Goal: Navigation & Orientation: Find specific page/section

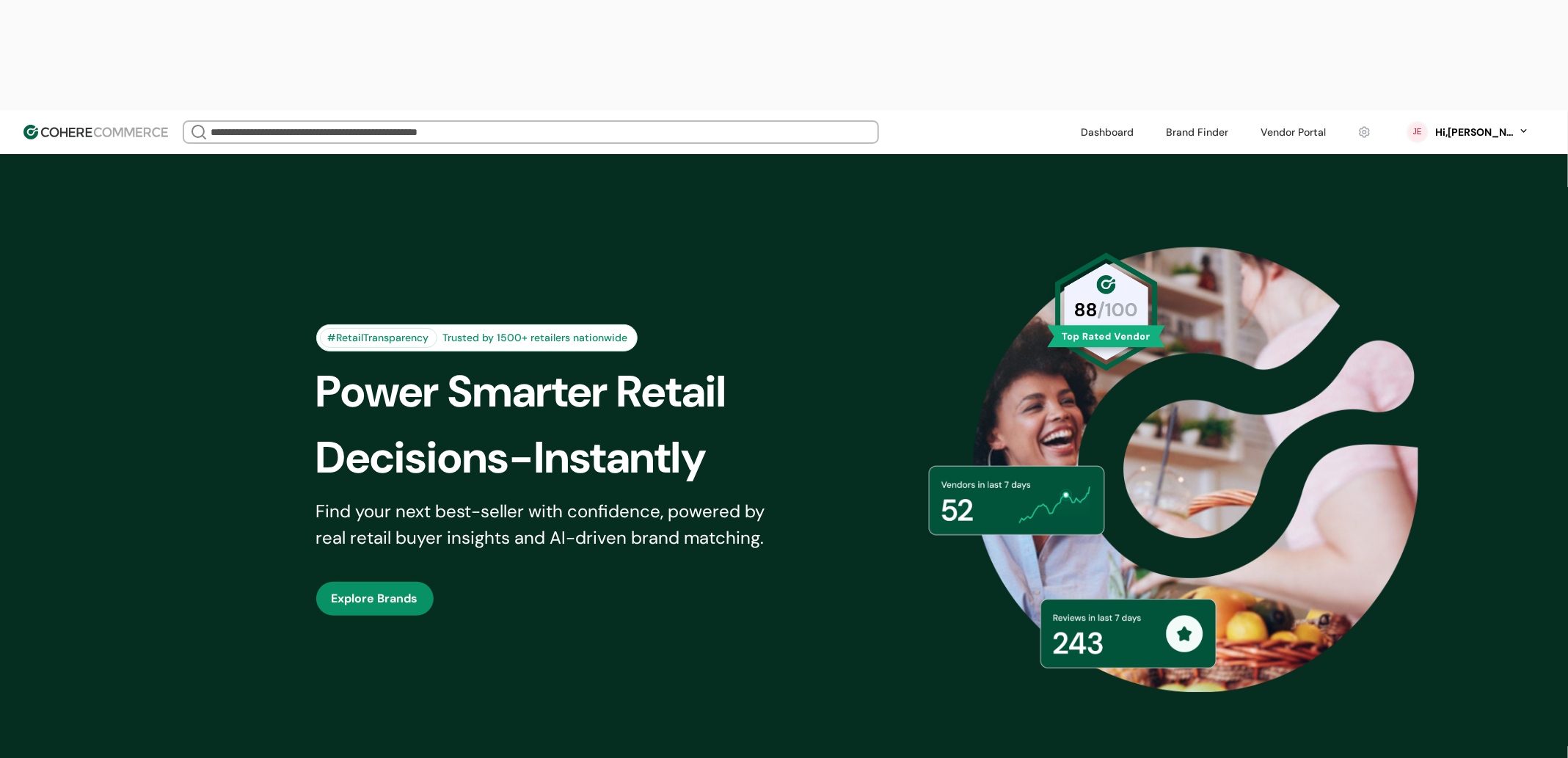
click at [1237, 121] on link at bounding box center [1197, 132] width 80 height 22
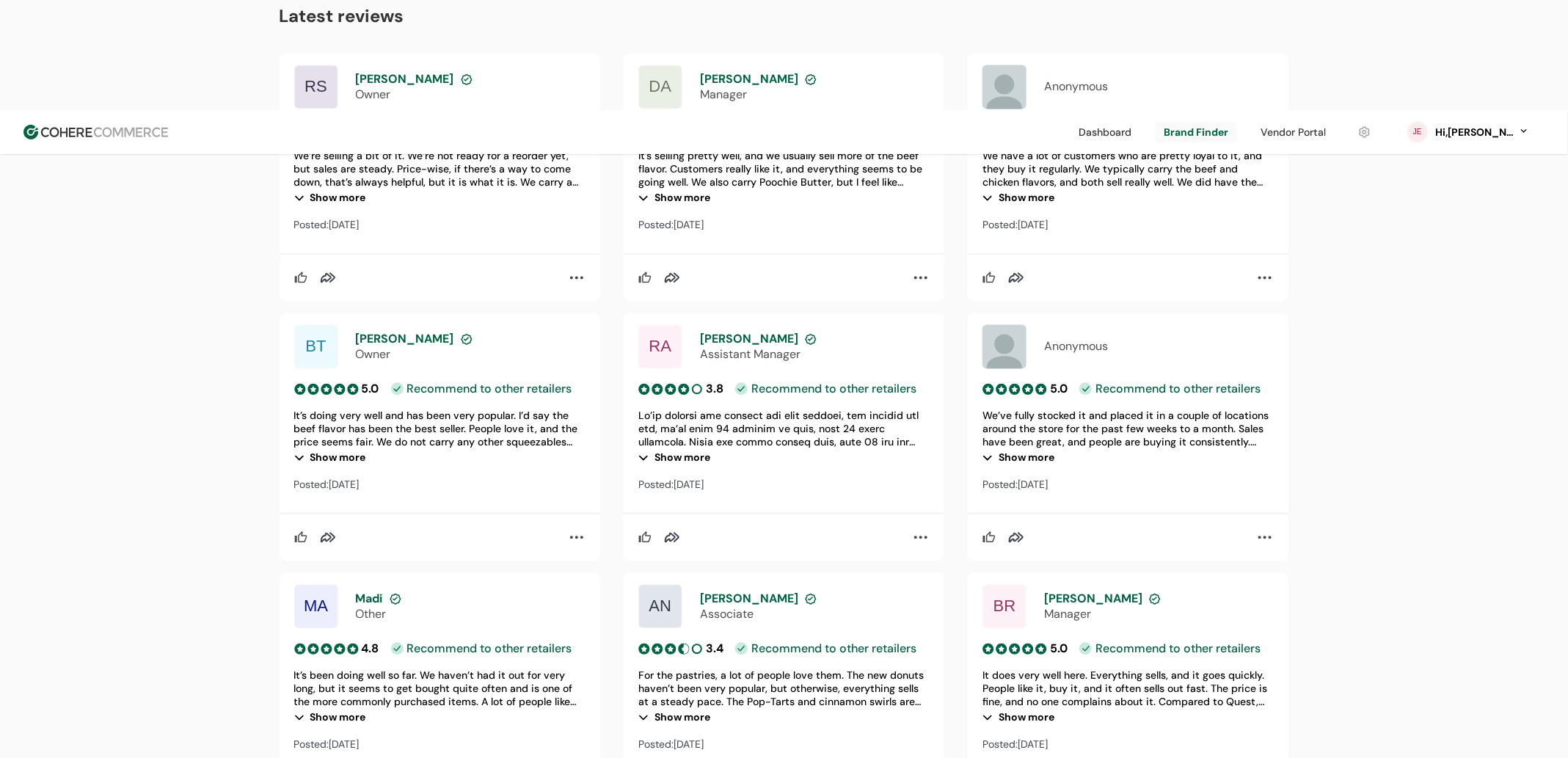
scroll to position [1624, 0]
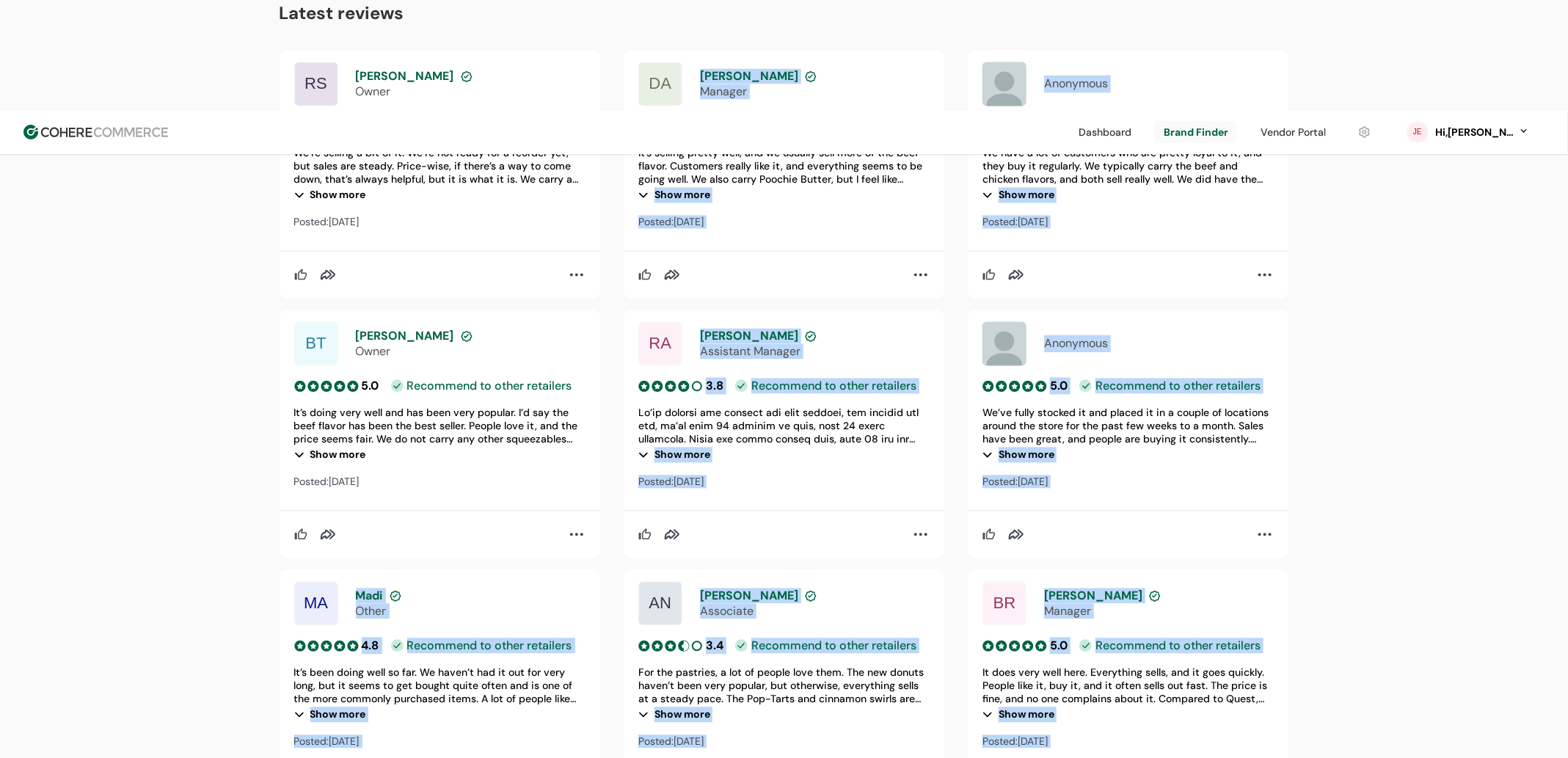
drag, startPoint x: 1351, startPoint y: 866, endPoint x: 1428, endPoint y: 866, distance: 77.0
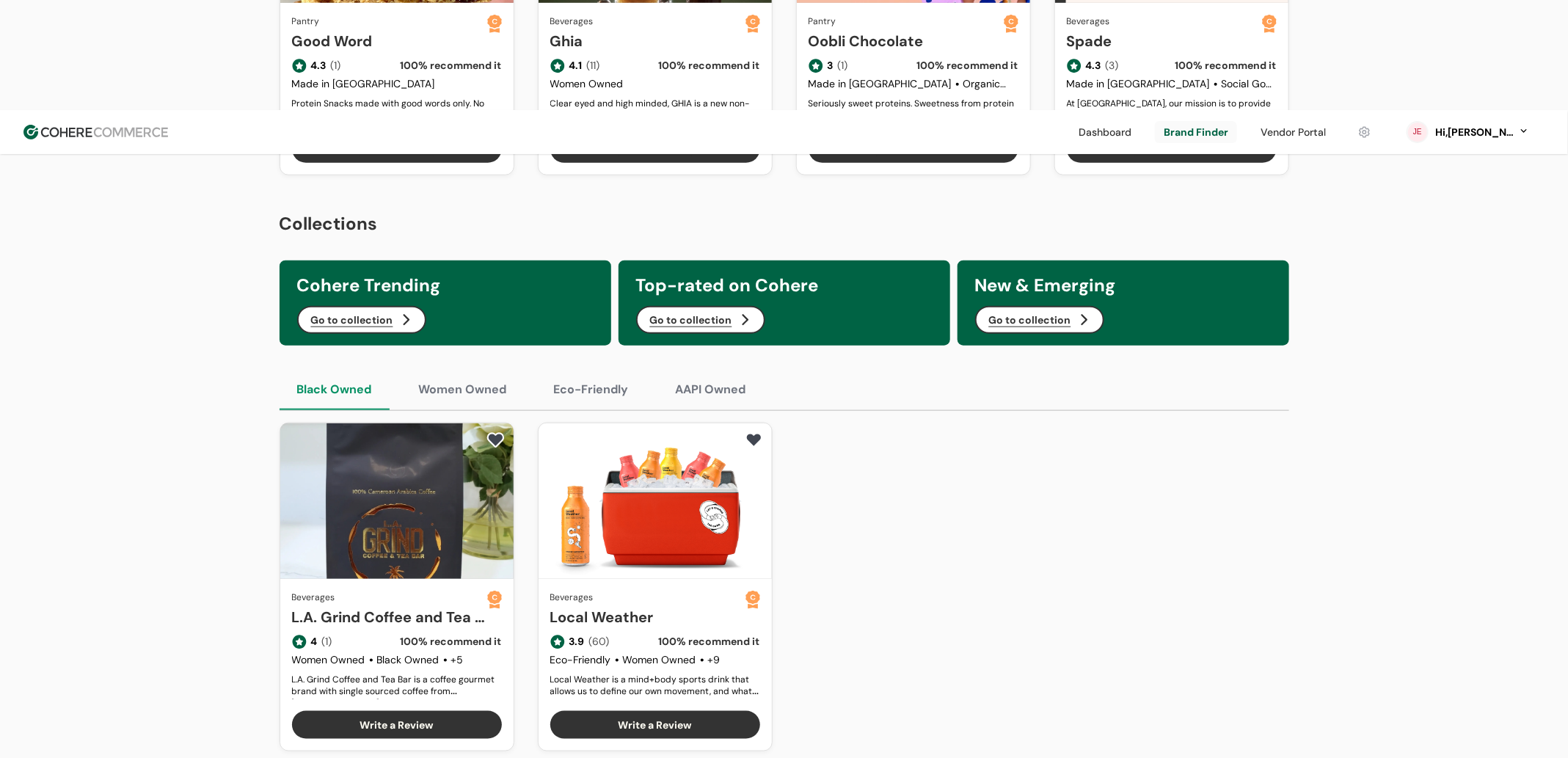
scroll to position [808, 0]
click at [471, 370] on button "Women Owned" at bounding box center [462, 390] width 124 height 41
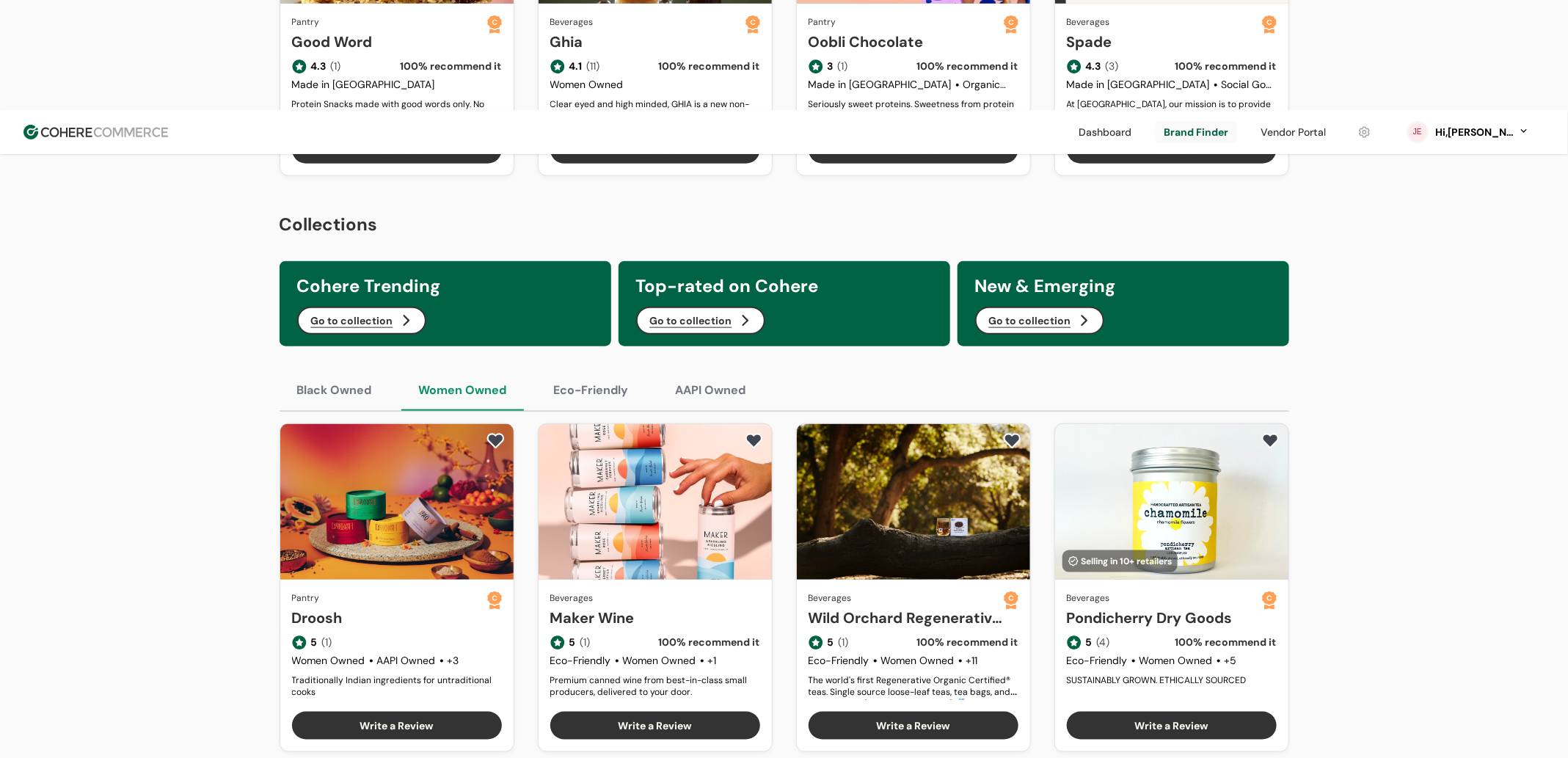
click at [572, 370] on button "Eco-Friendly" at bounding box center [591, 390] width 110 height 41
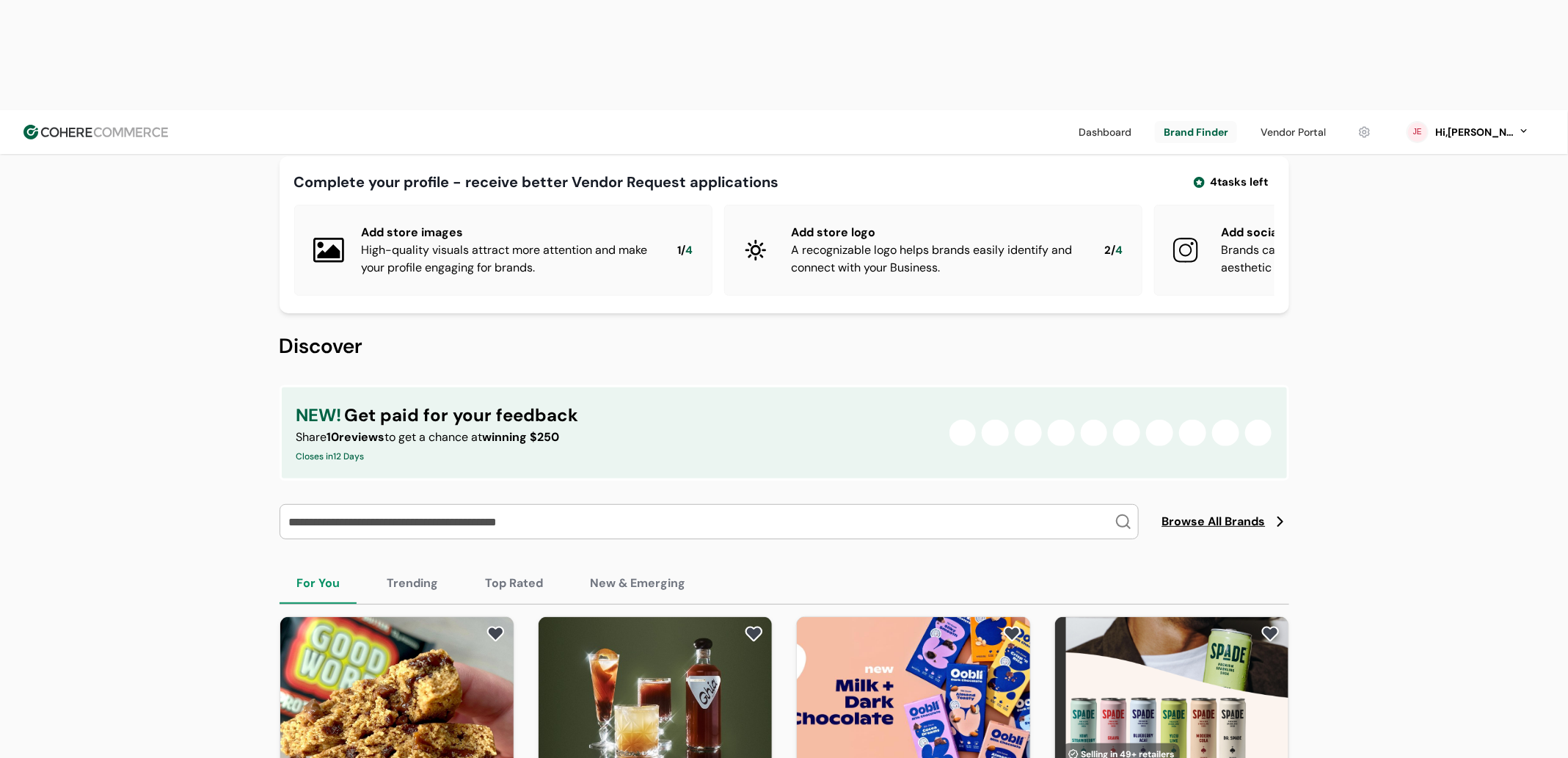
scroll to position [0, 0]
